Goal: Use online tool/utility: Utilize a website feature to perform a specific function

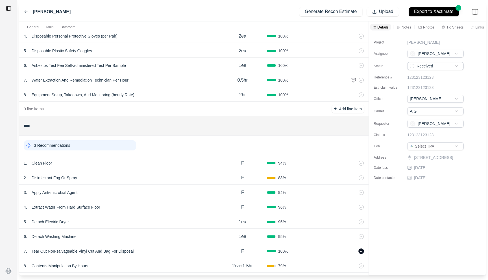
scroll to position [88, 0]
click at [155, 250] on div "7 . Tear Out Non-salvageable Vinyl Cut And Bag For Disposal" at bounding box center [121, 250] width 194 height 8
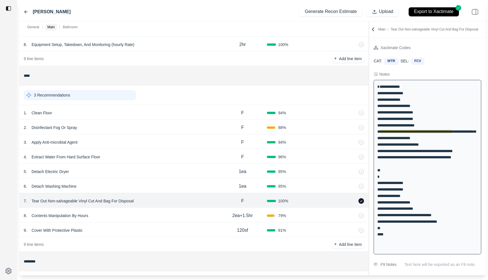
scroll to position [137, 0]
click at [177, 213] on div "8 . Contents Manipulation By Hours" at bounding box center [121, 216] width 194 height 8
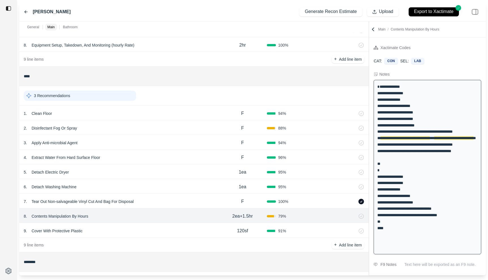
click at [188, 111] on div "1 . Clean Floor" at bounding box center [121, 113] width 194 height 8
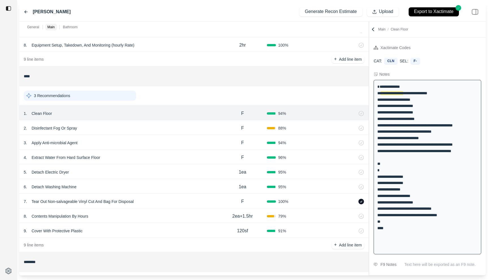
click at [186, 127] on div "2 . Disinfectant Fog Or Spray" at bounding box center [121, 128] width 194 height 8
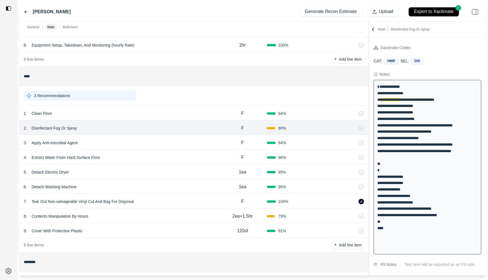
click at [185, 141] on div "3 . Apply Anti-microbial Agent" at bounding box center [121, 143] width 194 height 8
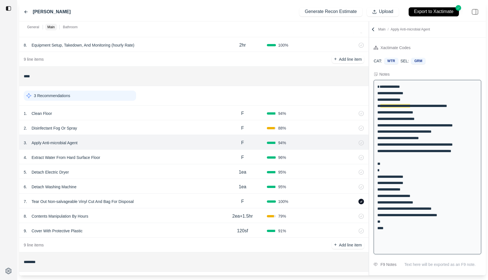
click at [185, 156] on div "4 . Extract Water From Hard Surface Floor" at bounding box center [121, 158] width 194 height 8
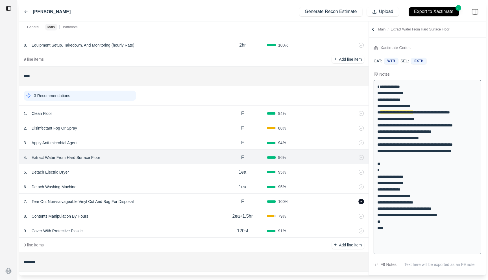
click at [183, 172] on div "5 . Detach Electric Dryer" at bounding box center [121, 172] width 194 height 8
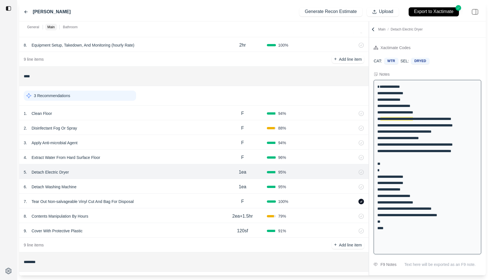
click at [178, 188] on div "6 . Detach Washing Machine" at bounding box center [121, 187] width 194 height 8
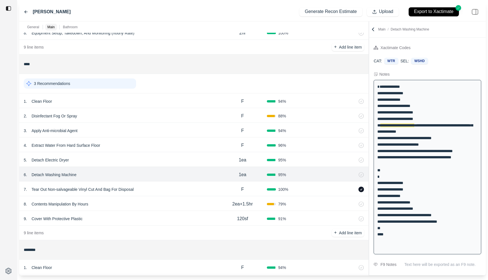
scroll to position [148, 0]
click at [178, 188] on div "7 . Tear Out Non-salvageable Vinyl Cut And Bag For Disposal" at bounding box center [121, 191] width 194 height 8
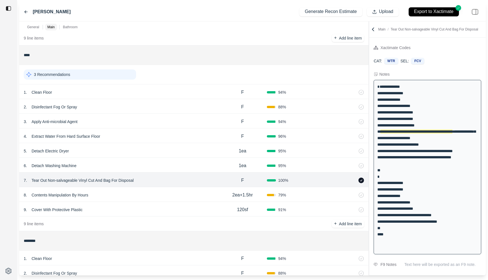
scroll to position [160, 0]
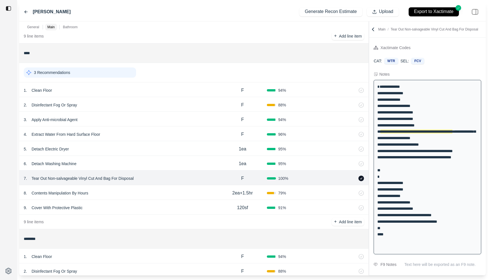
click at [178, 189] on div "8 . Contents Manipulation By Hours" at bounding box center [121, 193] width 194 height 8
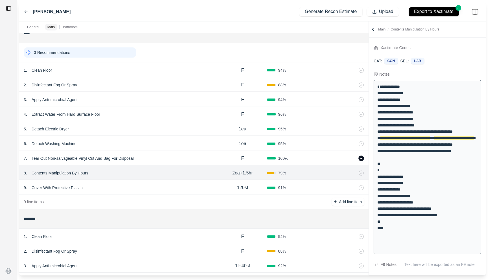
scroll to position [181, 0]
click at [178, 189] on div "9 . Cover With Protective Plastic" at bounding box center [121, 187] width 194 height 8
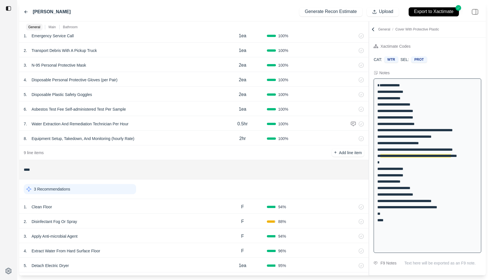
scroll to position [0, 0]
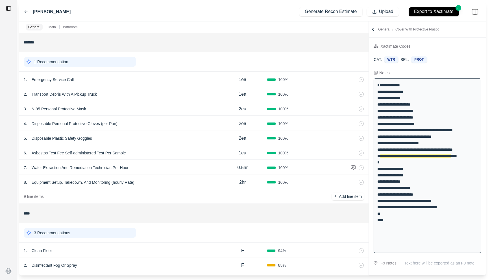
click at [27, 12] on icon at bounding box center [26, 12] width 5 height 5
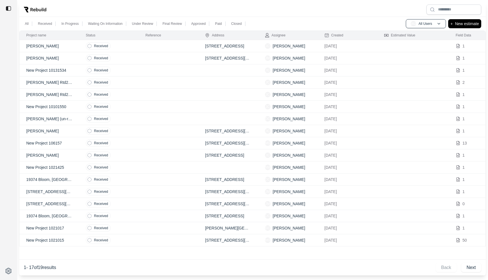
click at [139, 48] on td at bounding box center [169, 46] width 60 height 12
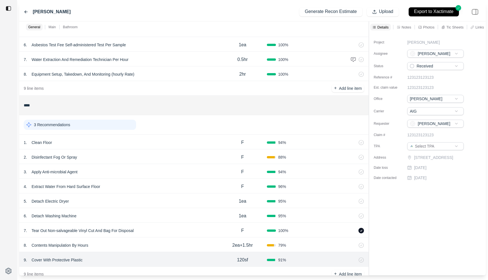
scroll to position [231, 0]
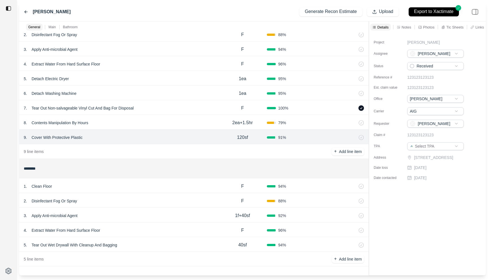
click at [139, 184] on div "1 . Clean Floor" at bounding box center [121, 186] width 194 height 8
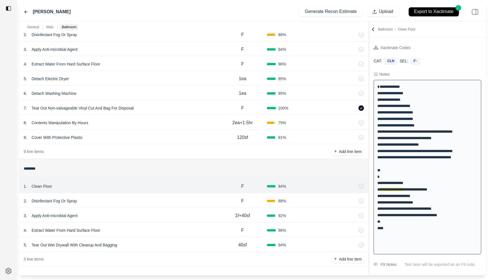
scroll to position [1, 0]
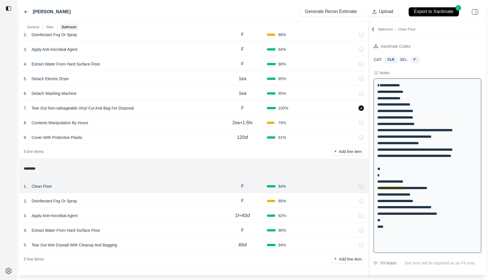
click at [139, 196] on div "2 . Disinfectant Fog Or Spray F 88 %" at bounding box center [193, 200] width 349 height 15
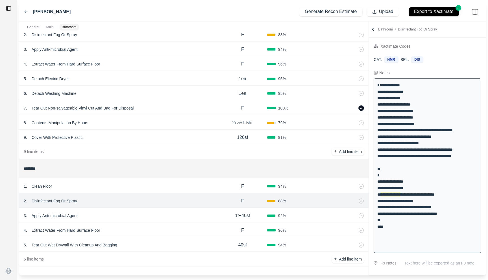
click at [140, 207] on div "2 . Disinfectant Fog Or Spray F 88 %" at bounding box center [193, 200] width 349 height 15
click at [140, 214] on div "3 . Apply Anti-microbial Agent" at bounding box center [121, 216] width 194 height 8
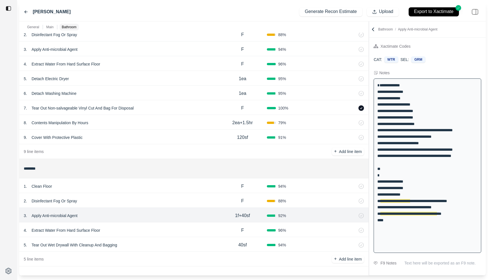
click at [148, 229] on div "4 . Extract Water From Hard Surface Floor" at bounding box center [121, 230] width 194 height 8
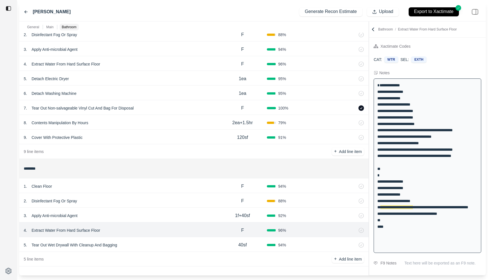
click at [182, 245] on div "5 . Tear Out Wet Drywall With Cleanup And Bagging" at bounding box center [121, 245] width 194 height 8
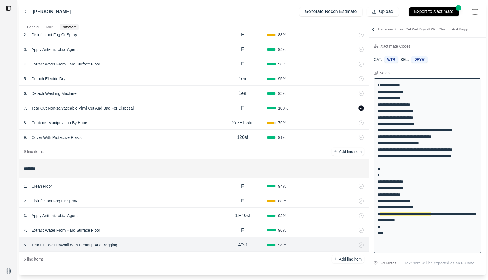
click at [182, 230] on div "4 . Extract Water From Hard Surface Floor" at bounding box center [121, 230] width 194 height 8
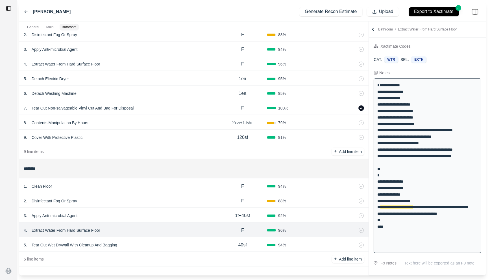
click at [183, 213] on div "3 . Apply Anti-microbial Agent" at bounding box center [121, 216] width 194 height 8
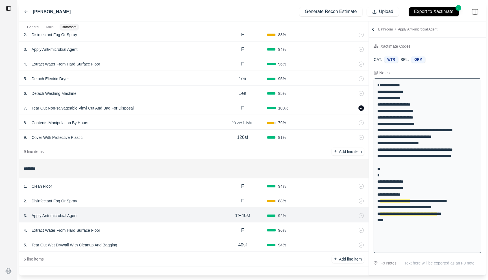
click at [200, 231] on div "4 . Extract Water From Hard Surface Floor" at bounding box center [121, 230] width 194 height 8
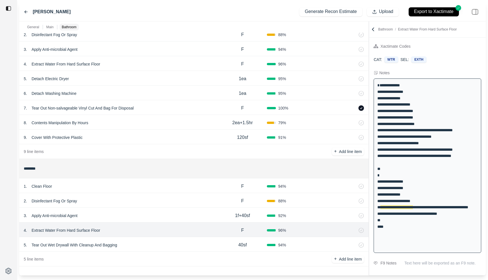
click at [191, 242] on div "5 . Tear Out Wet Drywall With Cleanup And Bagging" at bounding box center [121, 245] width 194 height 8
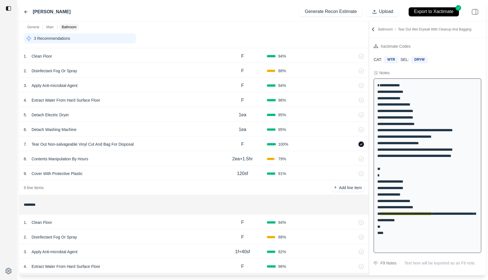
scroll to position [192, 0]
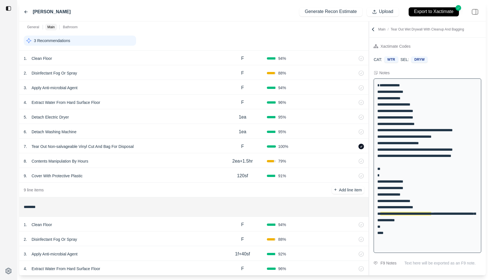
click at [198, 159] on div "8 . Contents Manipulation By Hours" at bounding box center [121, 161] width 194 height 8
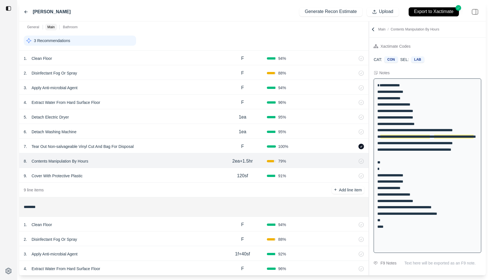
scroll to position [0, 0]
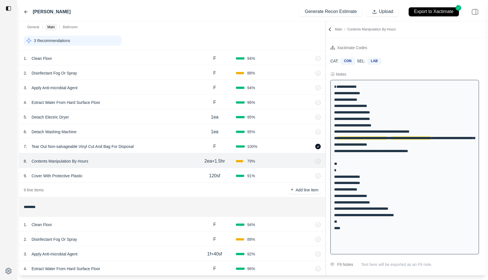
click at [325, 62] on div at bounding box center [325, 148] width 0 height 254
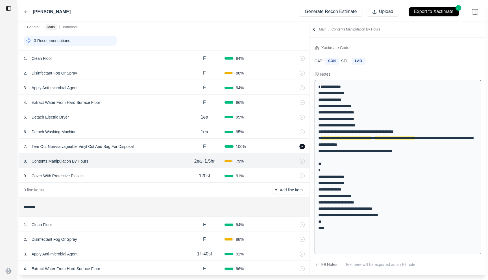
click at [86, 43] on div "3 Recommendations" at bounding box center [70, 41] width 93 height 10
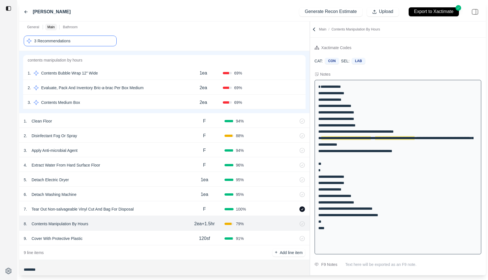
click at [166, 37] on div "3 Recommendations" at bounding box center [164, 40] width 281 height 15
click at [86, 36] on div "3 Recommendations" at bounding box center [70, 41] width 93 height 11
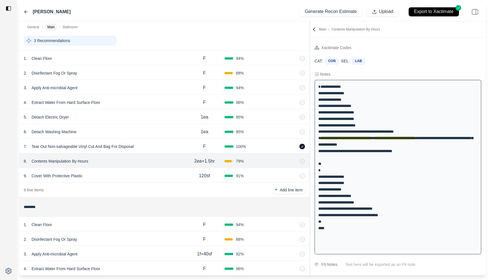
click at [39, 27] on div "General" at bounding box center [33, 27] width 14 height 7
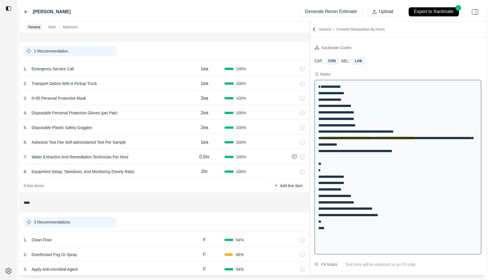
click at [52, 27] on p "Main" at bounding box center [52, 27] width 7 height 5
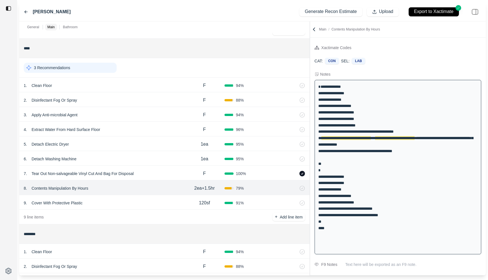
click at [71, 26] on p "Bathroom" at bounding box center [70, 27] width 15 height 5
